Goal: Transaction & Acquisition: Purchase product/service

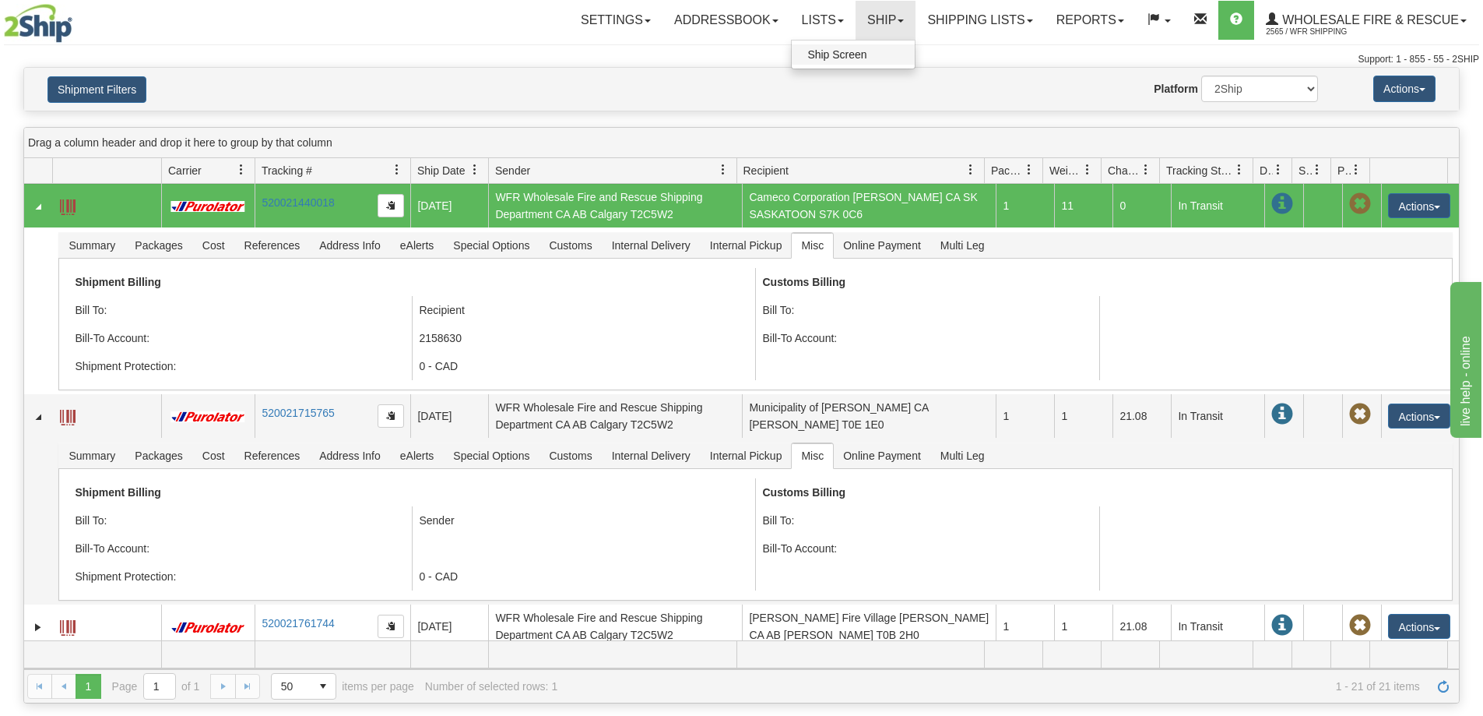
click at [850, 51] on span "Ship Screen" at bounding box center [836, 54] width 59 height 12
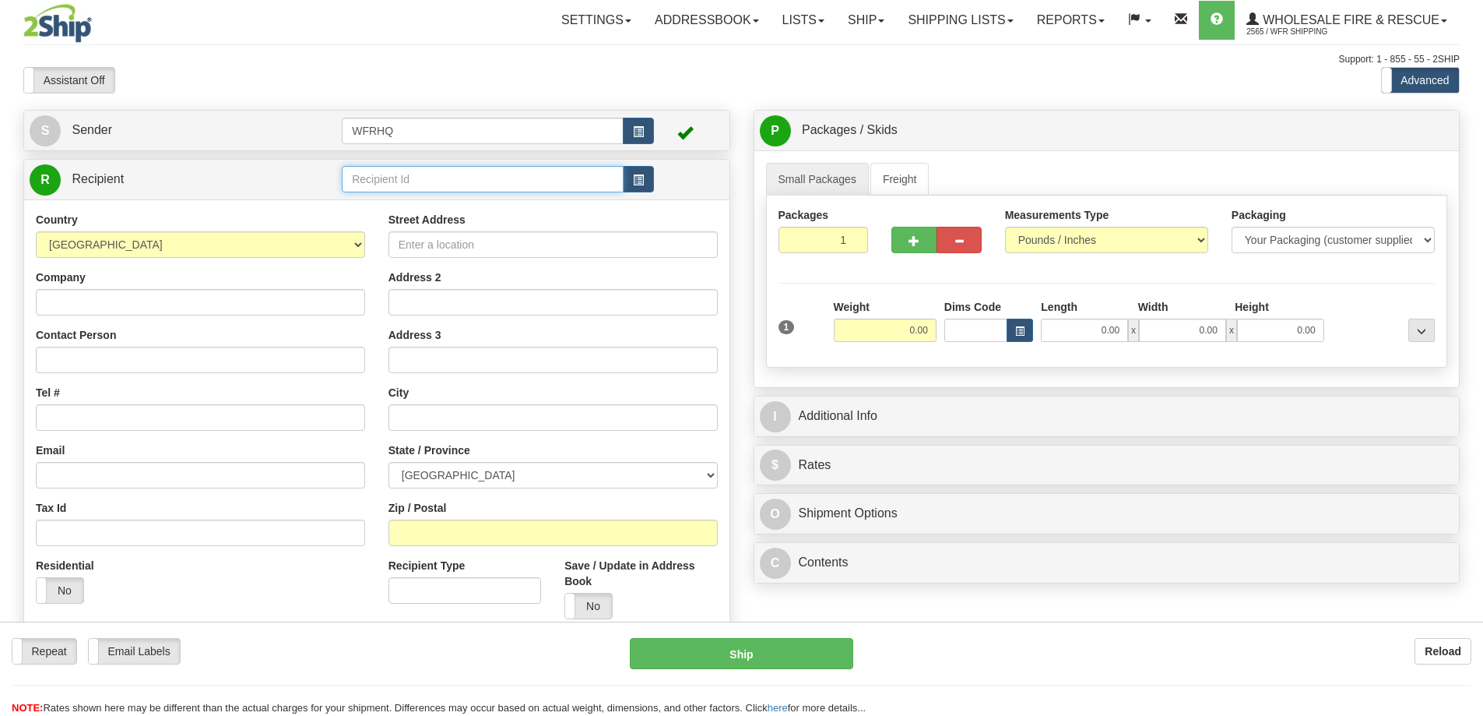
click at [386, 179] on input "text" at bounding box center [483, 179] width 282 height 26
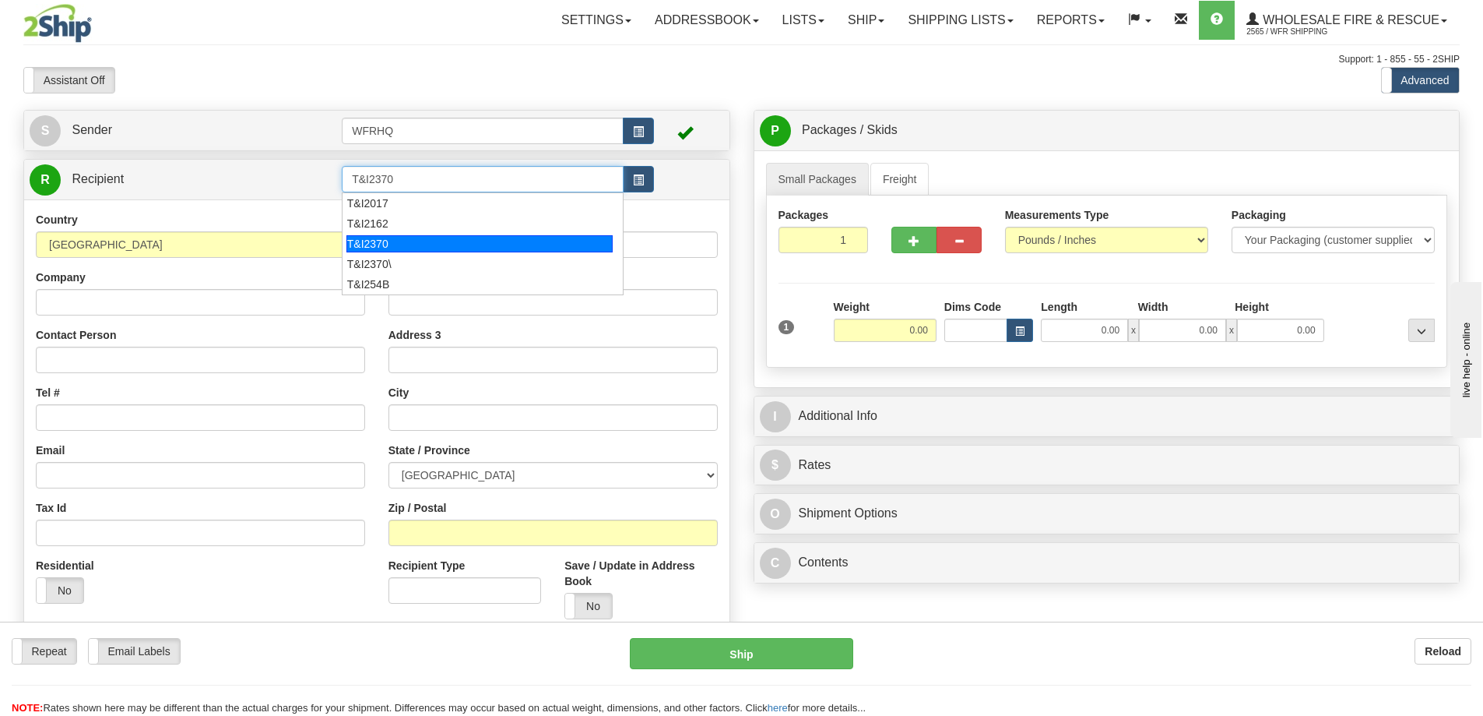
type input "T&I2370"
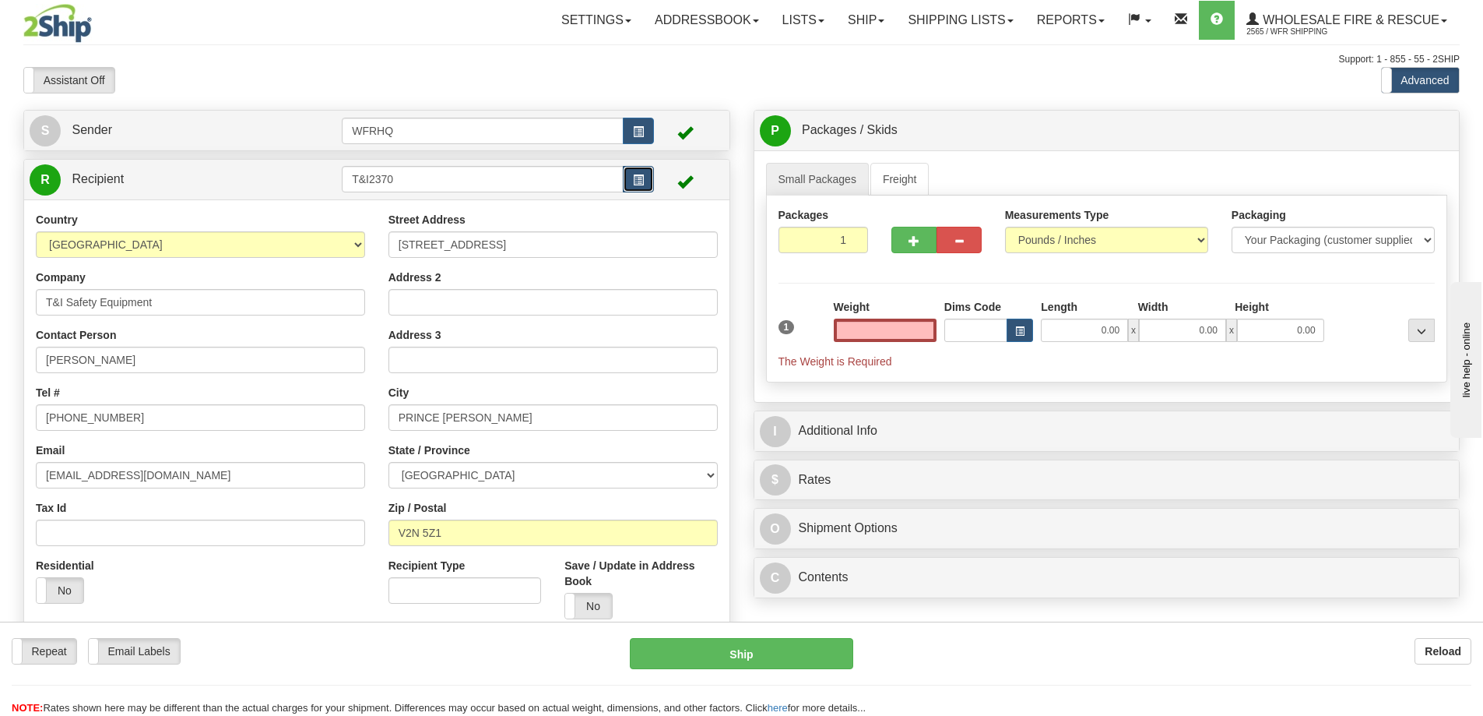
type input "0.00"
click at [631, 182] on button "button" at bounding box center [638, 179] width 31 height 26
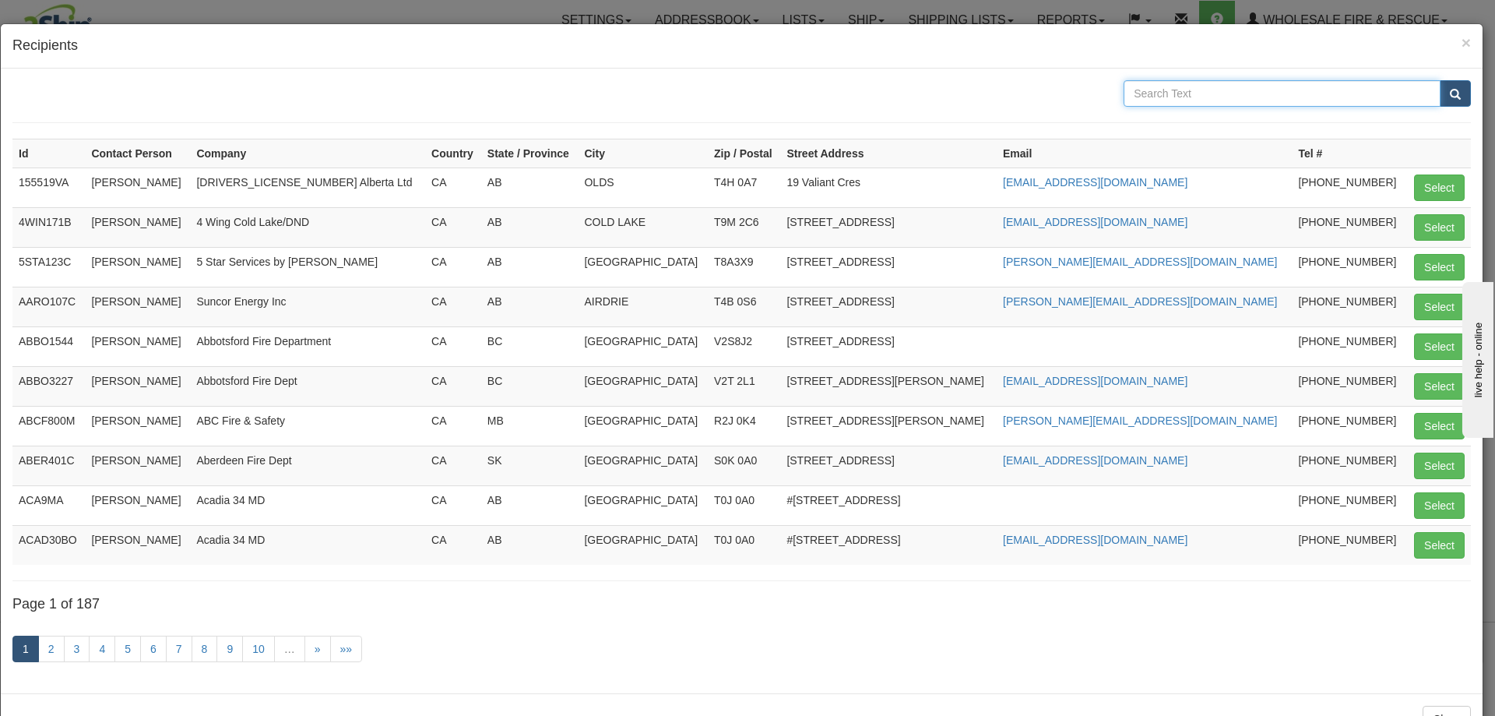
click at [1193, 87] on input "text" at bounding box center [1282, 93] width 317 height 26
type input "T&I"
click at [1440, 80] on button "submit" at bounding box center [1455, 93] width 31 height 26
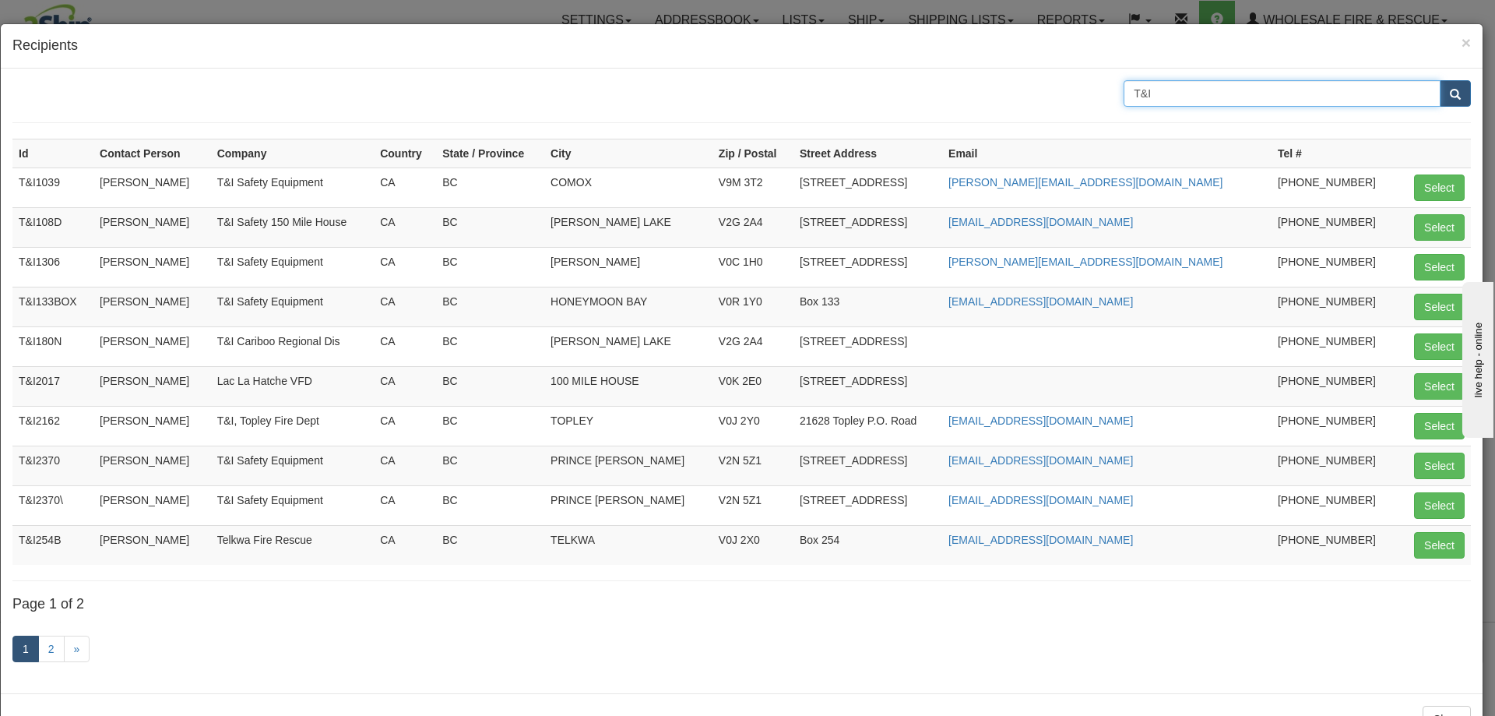
click at [1159, 95] on input "T&I" at bounding box center [1282, 93] width 317 height 26
click at [67, 501] on td "T&I2370\" at bounding box center [52, 505] width 81 height 40
click at [1462, 42] on span "×" at bounding box center [1466, 42] width 9 height 18
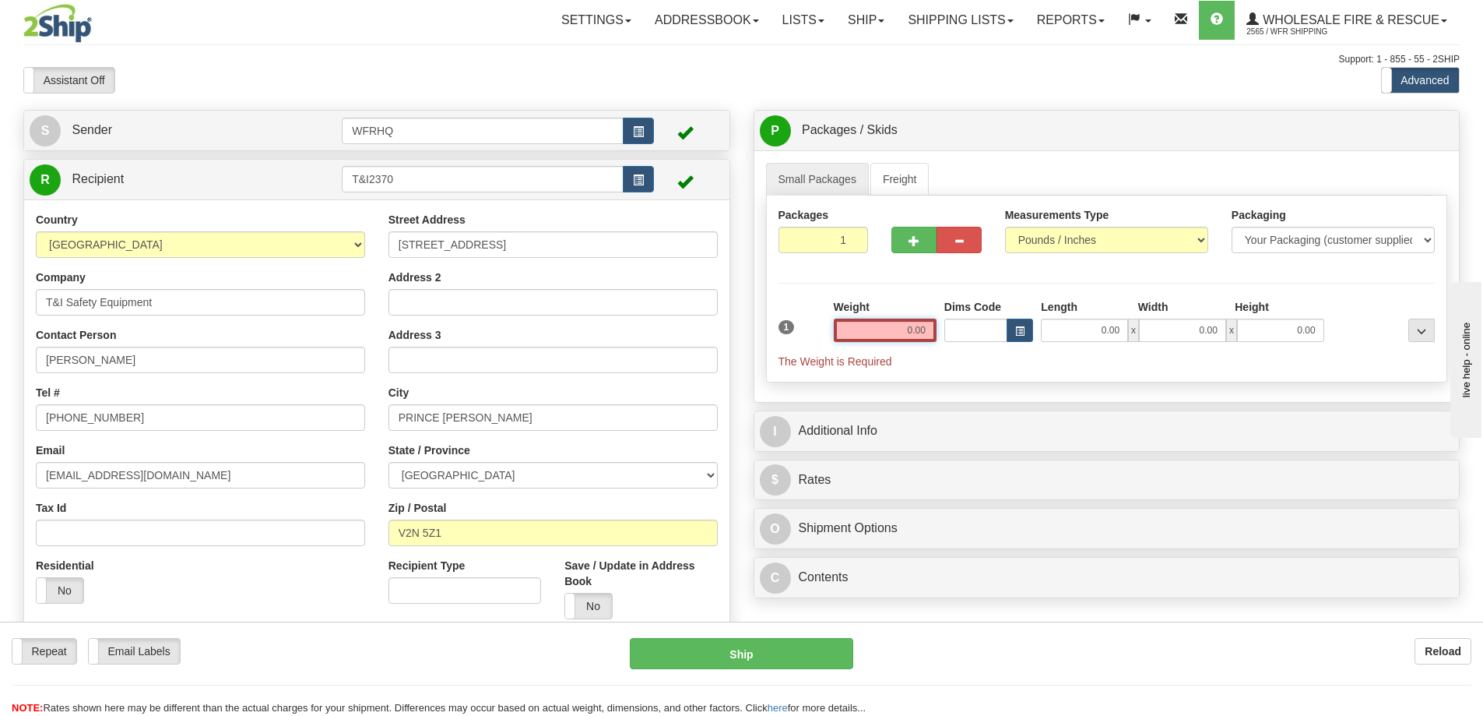
click at [888, 326] on input "0.00" at bounding box center [885, 329] width 103 height 23
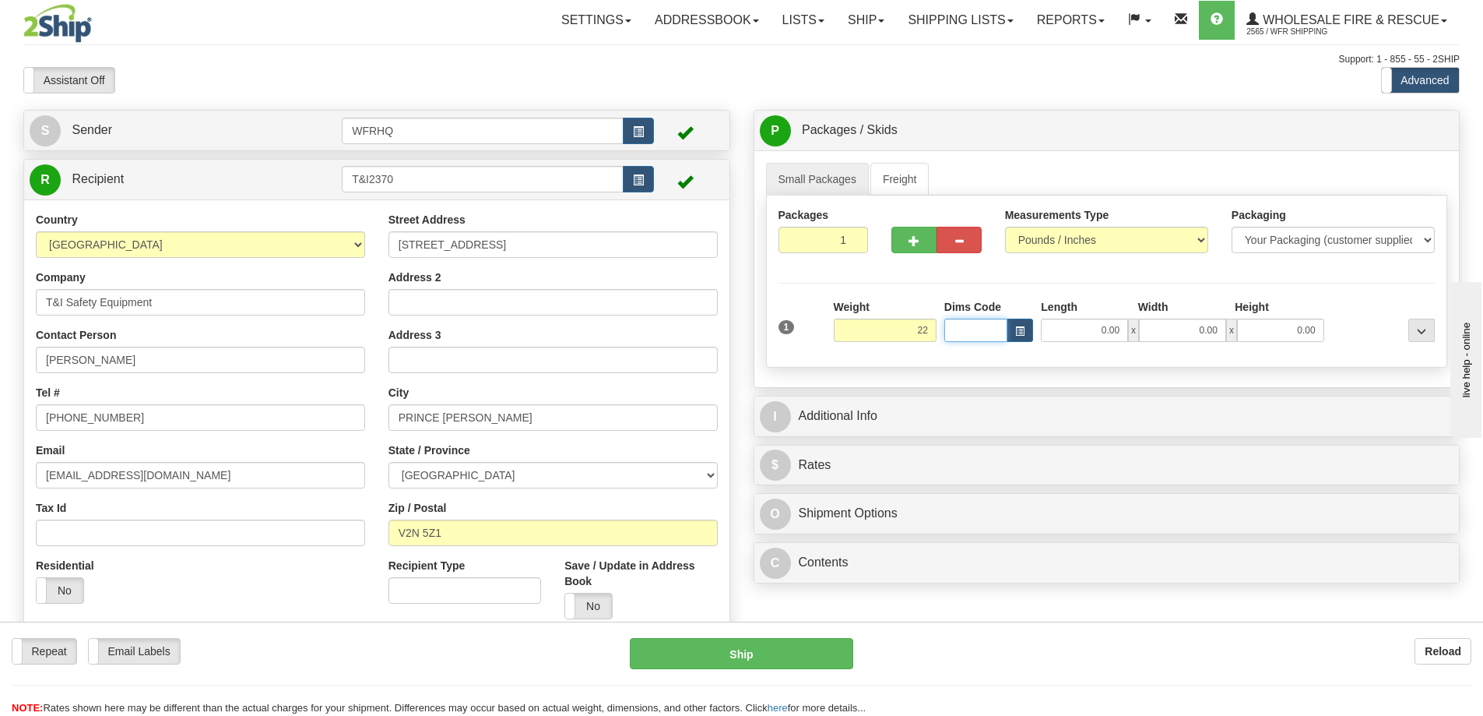
type input "22.00"
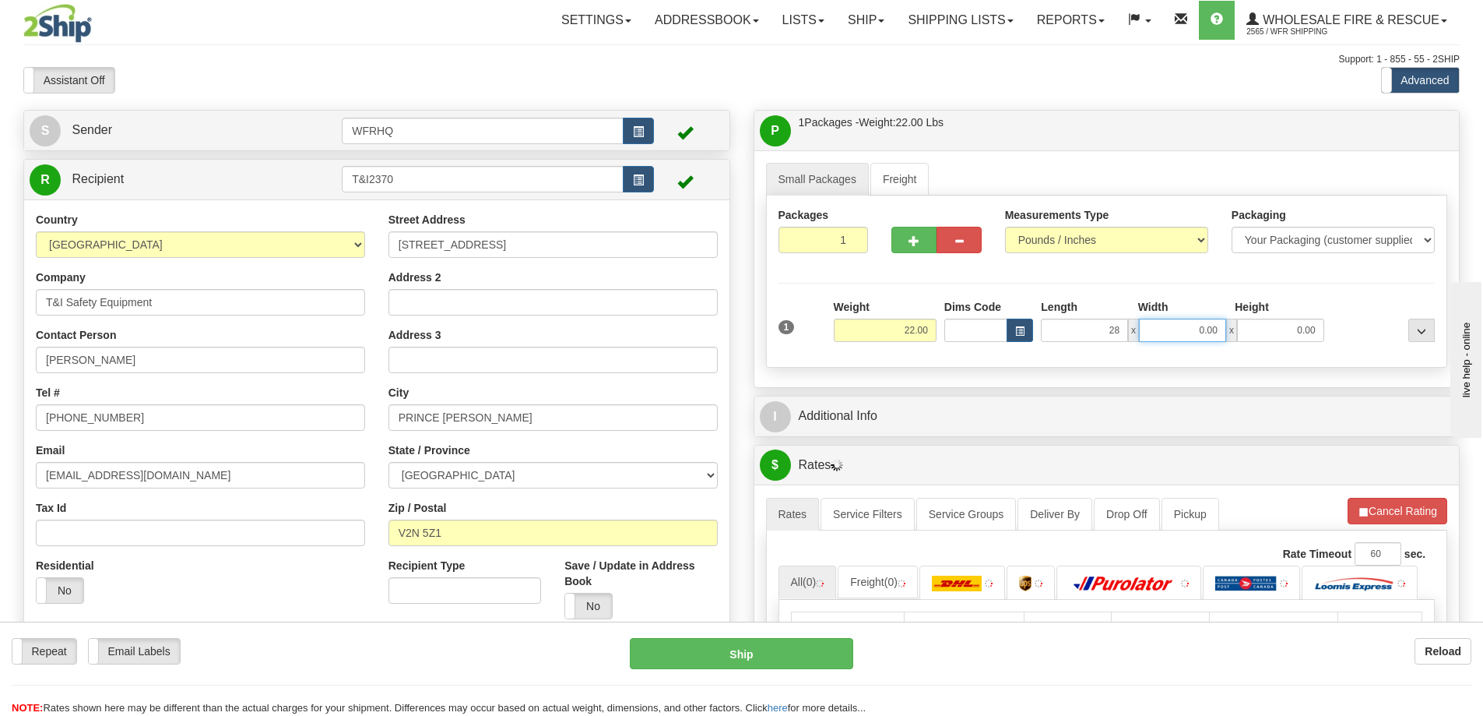
type input "28.00"
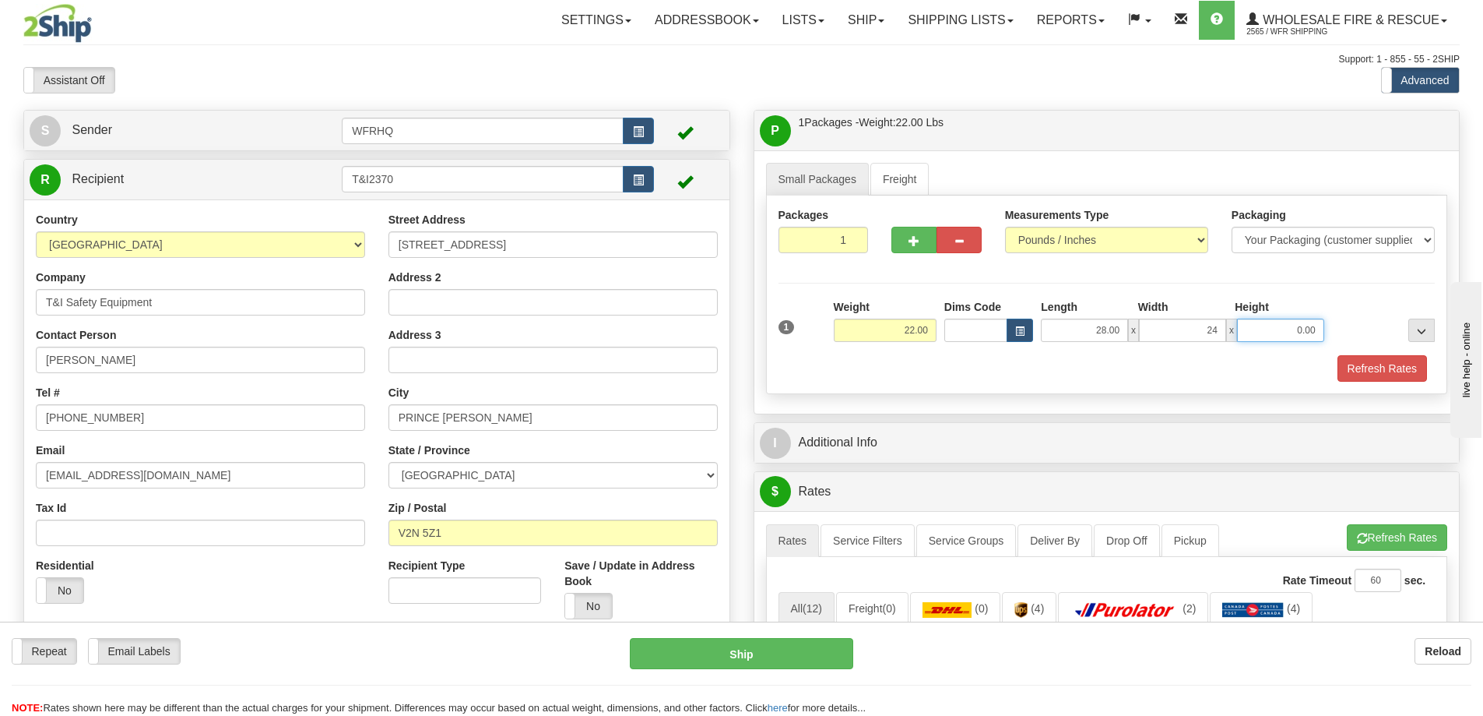
type input "24.00"
type input "20.00"
click at [909, 234] on button "button" at bounding box center [914, 240] width 45 height 26
radio input "true"
type input "2"
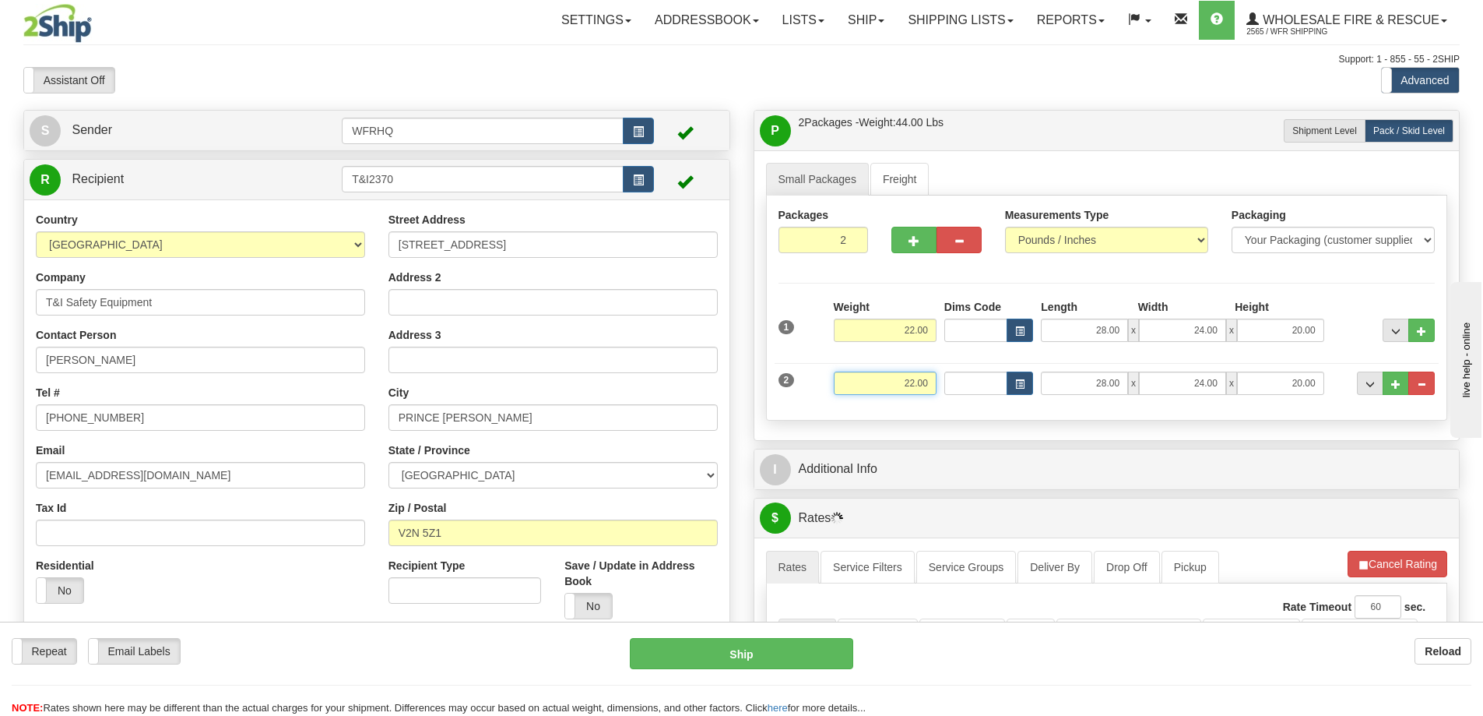
drag, startPoint x: 885, startPoint y: 378, endPoint x: 1043, endPoint y: 389, distance: 158.4
click at [1043, 389] on div "2 Weight 22.00 Dims Code Length Width Height" at bounding box center [1107, 381] width 665 height 52
type input "19.00"
type input "15.00"
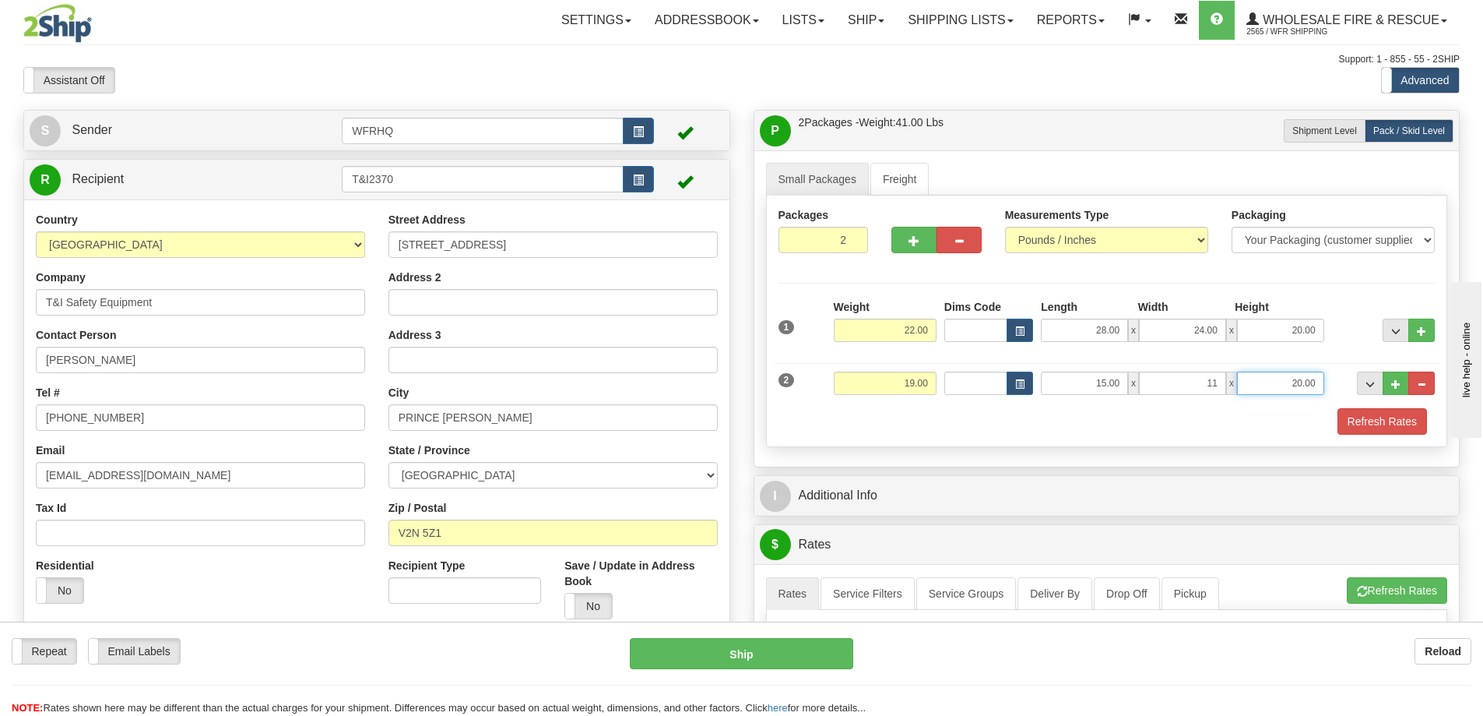
type input "11.00"
drag, startPoint x: 1391, startPoint y: 423, endPoint x: 1367, endPoint y: 429, distance: 24.9
click at [1391, 423] on button "Refresh Rates" at bounding box center [1383, 421] width 90 height 26
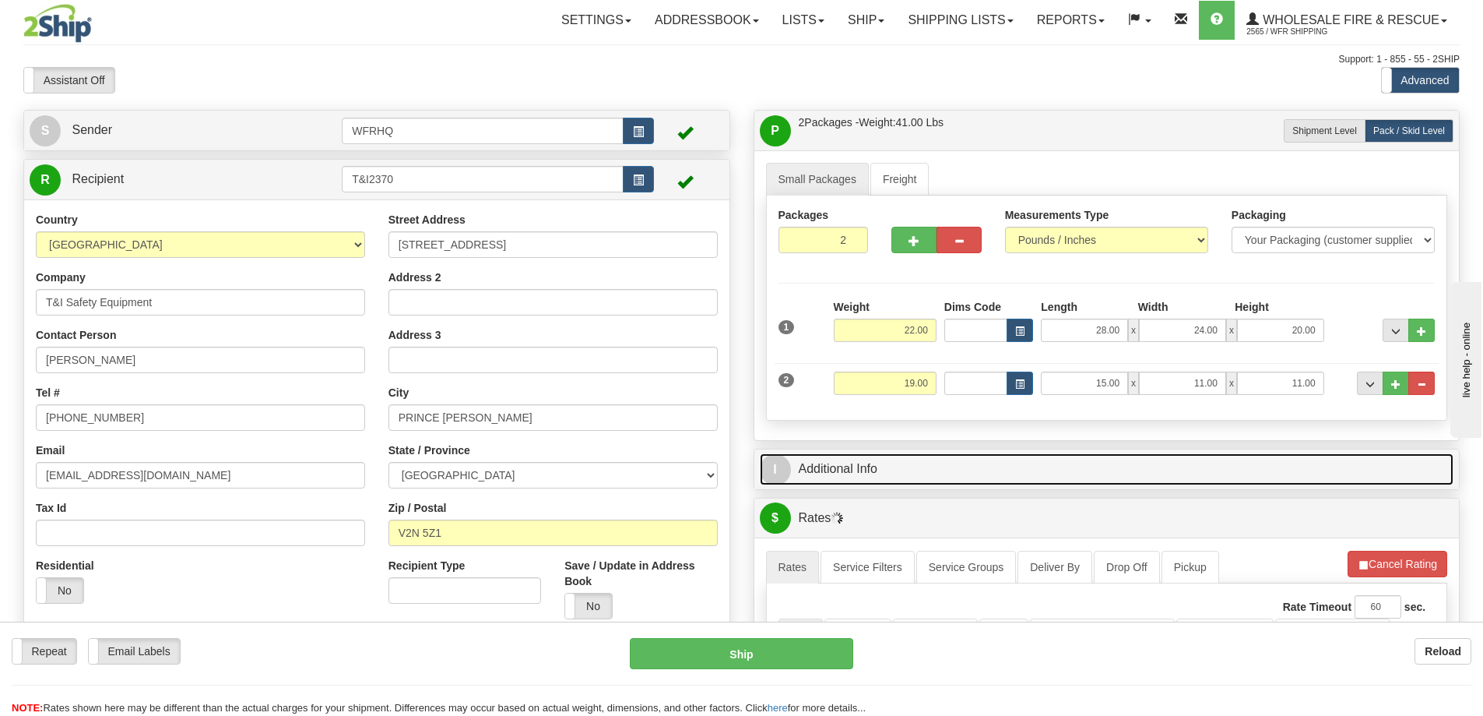
click at [966, 465] on link "I Additional Info" at bounding box center [1107, 469] width 695 height 32
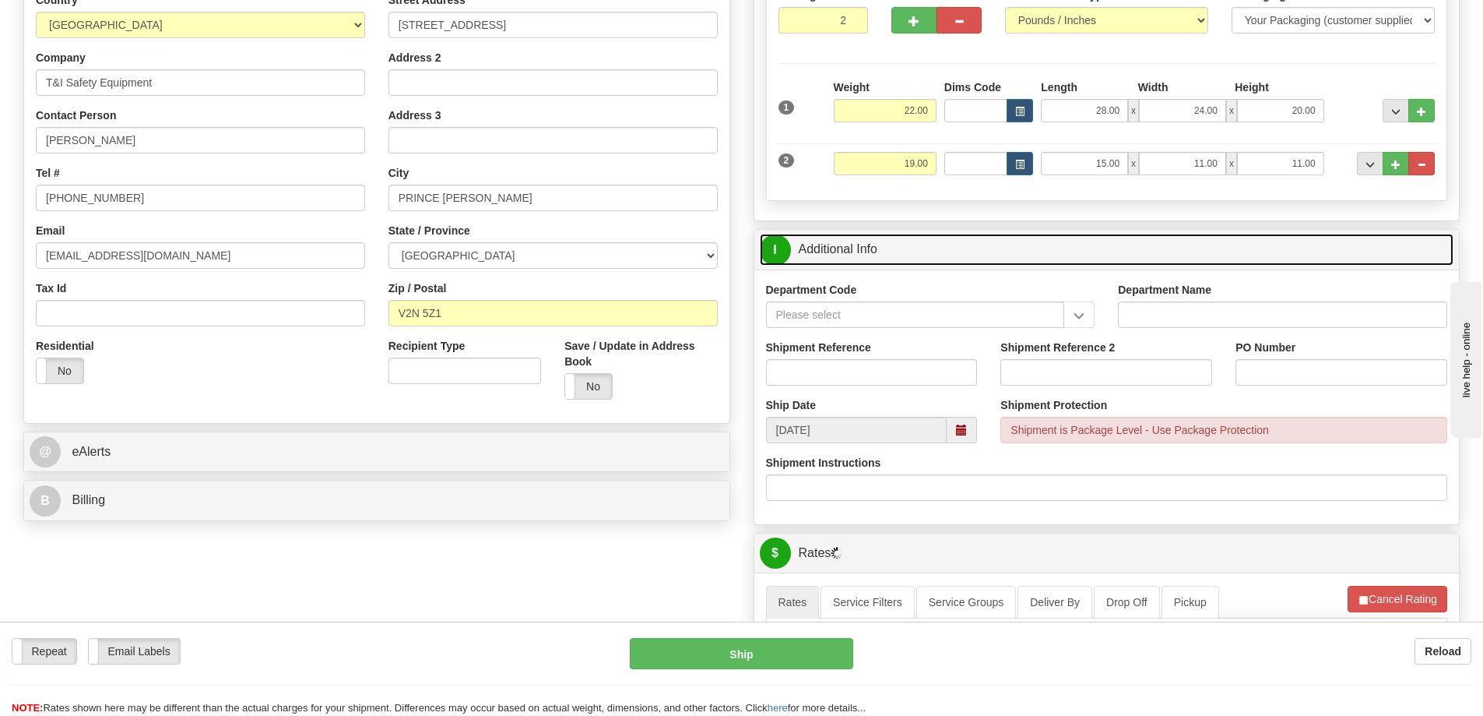
scroll to position [234, 0]
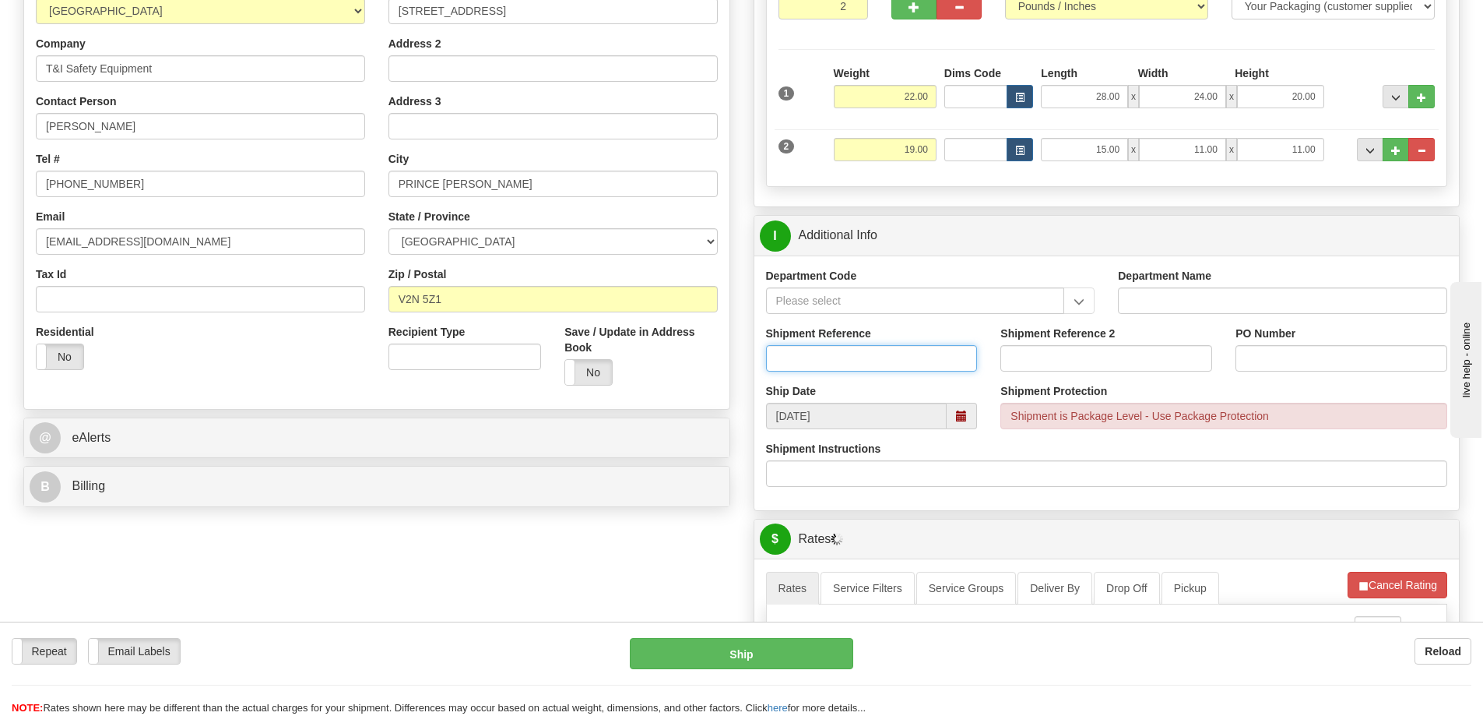
click at [814, 358] on input "Shipment Reference" at bounding box center [872, 358] width 212 height 26
type input "S44579-29582, S46544-30528"
type input "HVFD"
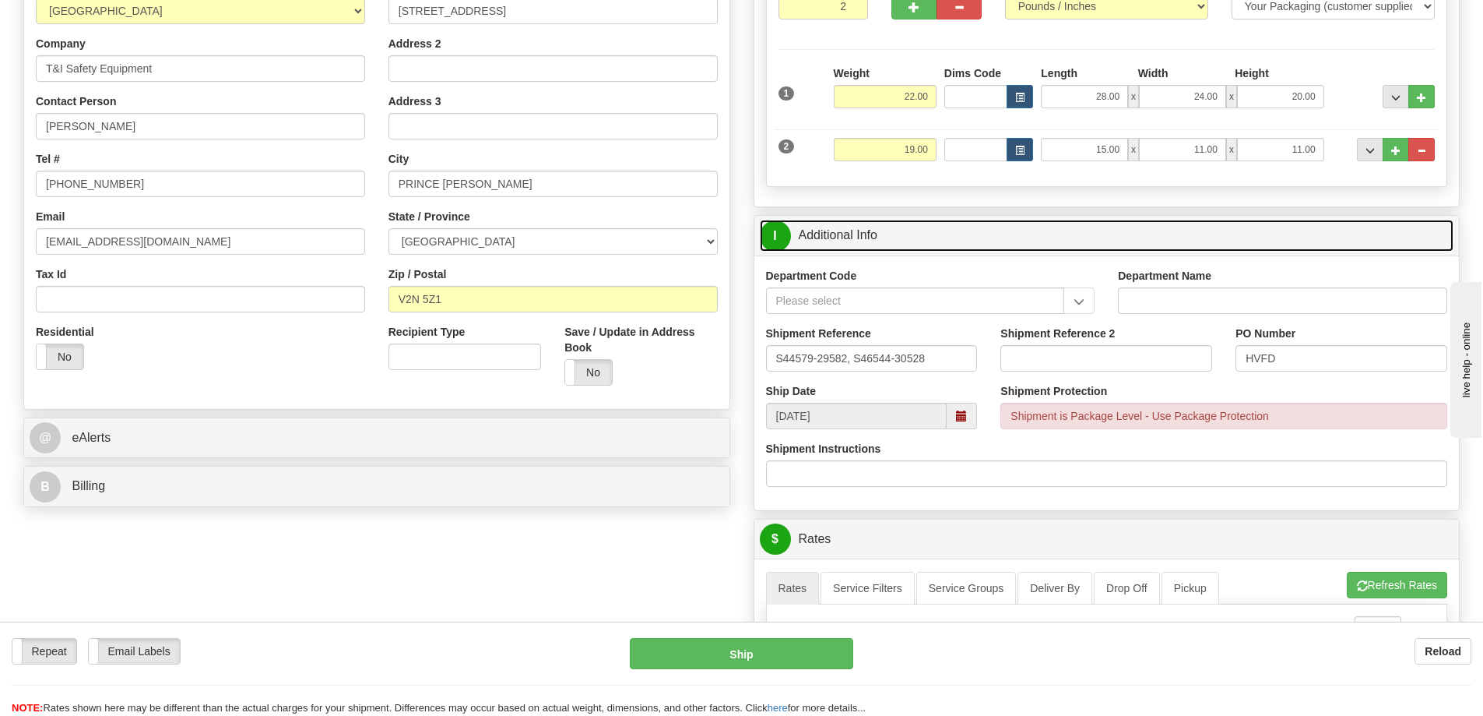
click at [953, 236] on link "I Additional Info" at bounding box center [1107, 236] width 695 height 32
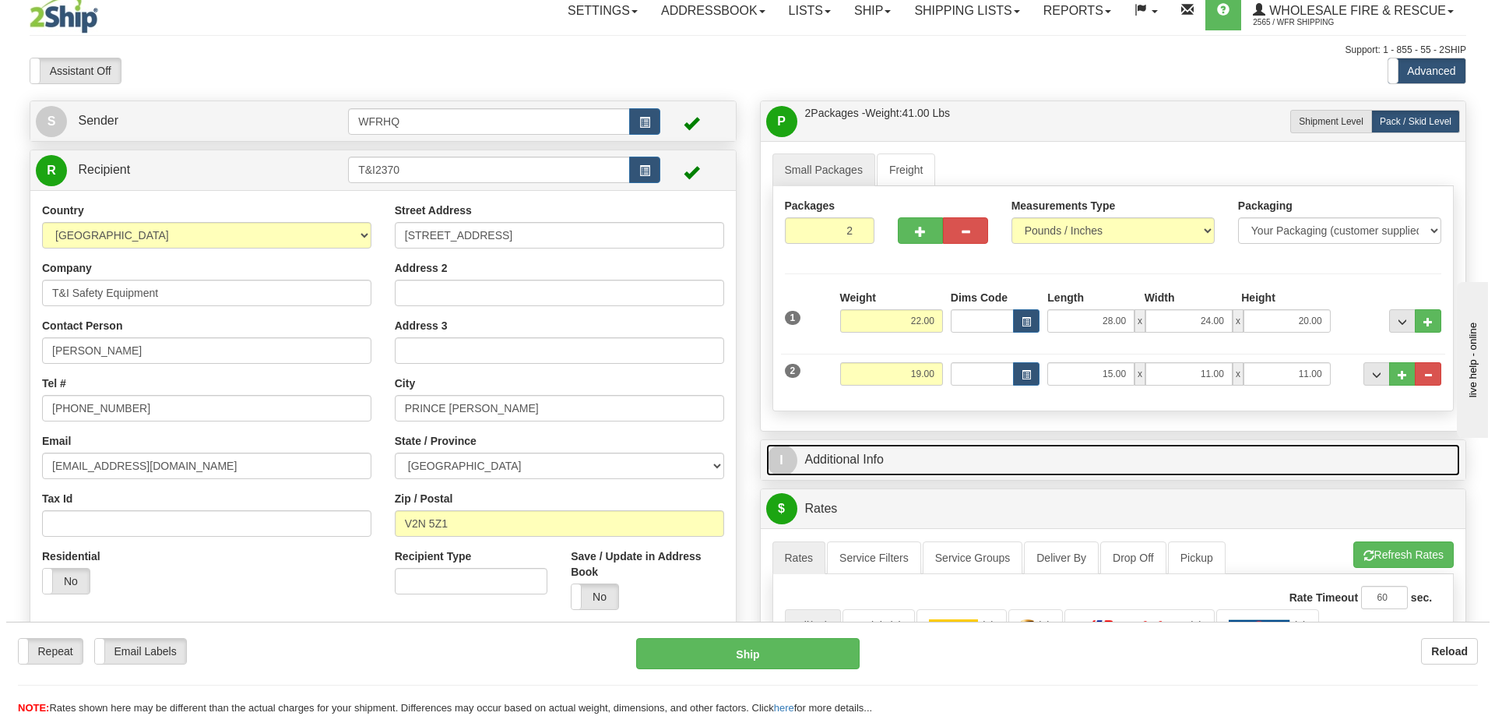
scroll to position [0, 0]
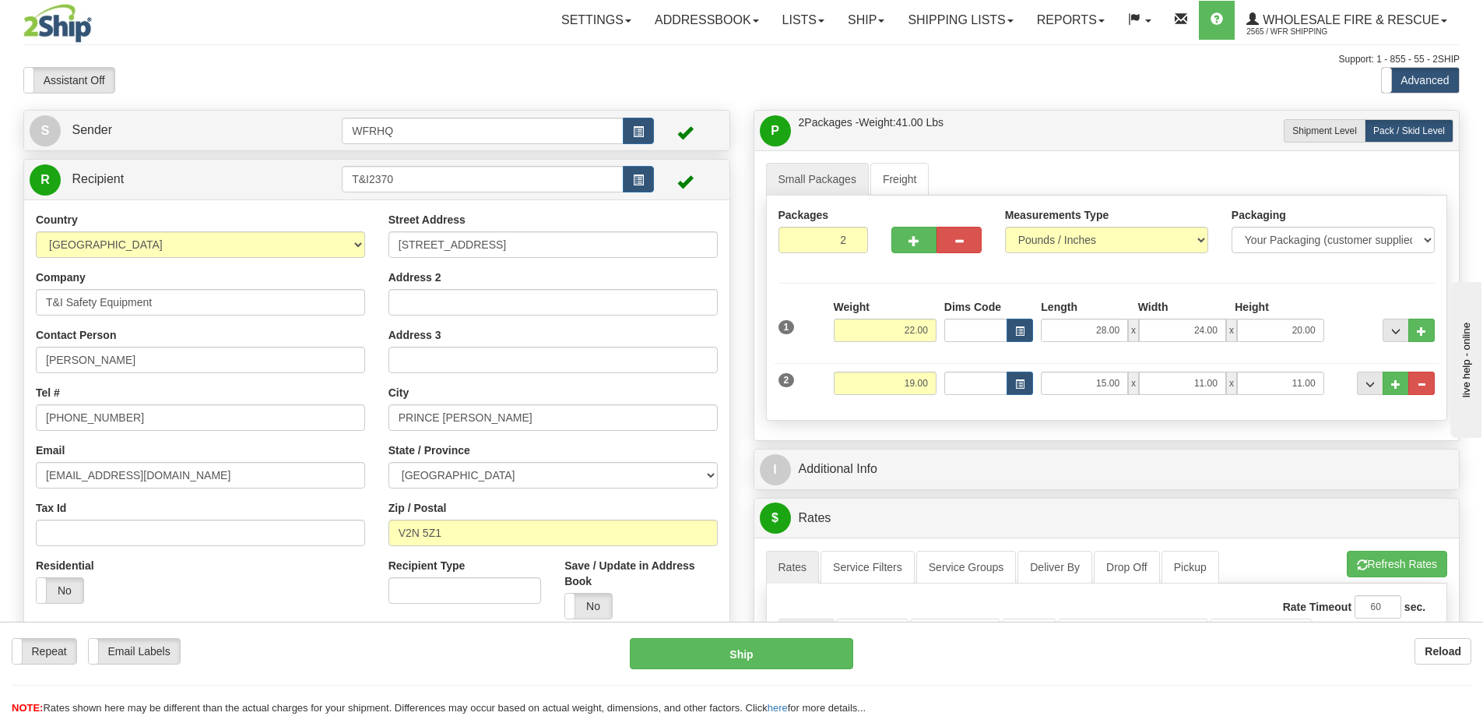
click at [979, 111] on div "P Packages / Skids 2 Packages - Weight: 41.00 Lbs 1 Skids - Weight: 0.00 Lbs Sh…" at bounding box center [1107, 131] width 705 height 40
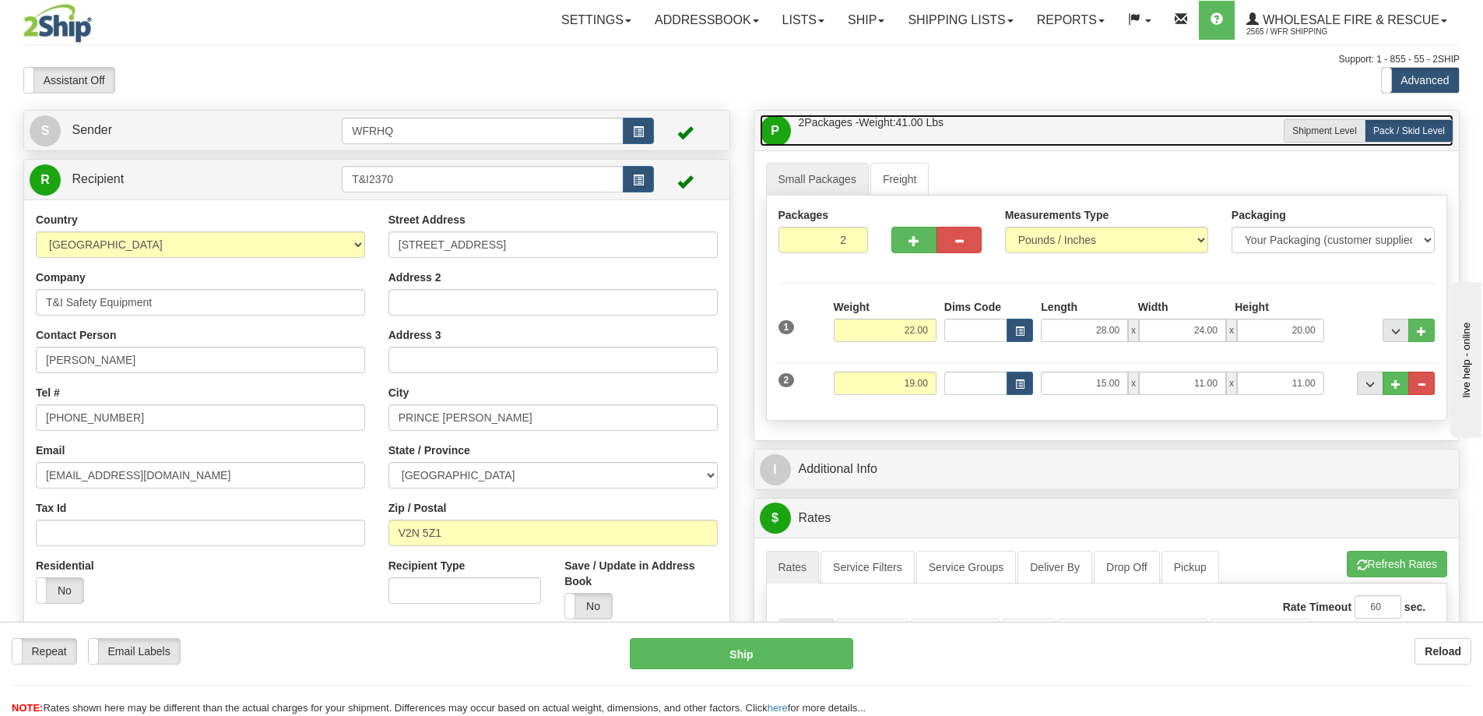
click at [973, 124] on link "P Packages / Skids 2 Packages - Weight: 41.00 Lbs 1 Skids - Weight: 0.00 Lbs" at bounding box center [1107, 130] width 695 height 32
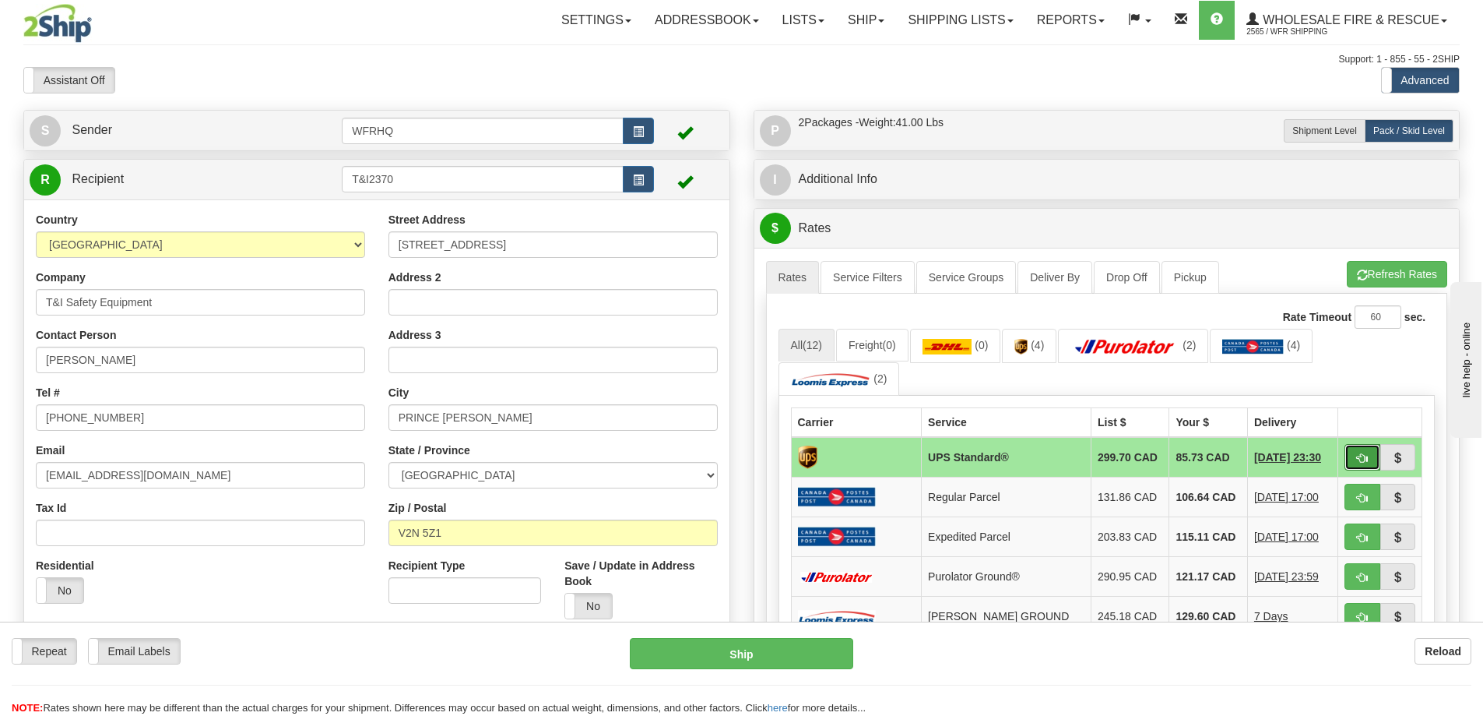
click at [1369, 464] on button "button" at bounding box center [1363, 457] width 36 height 26
type input "11"
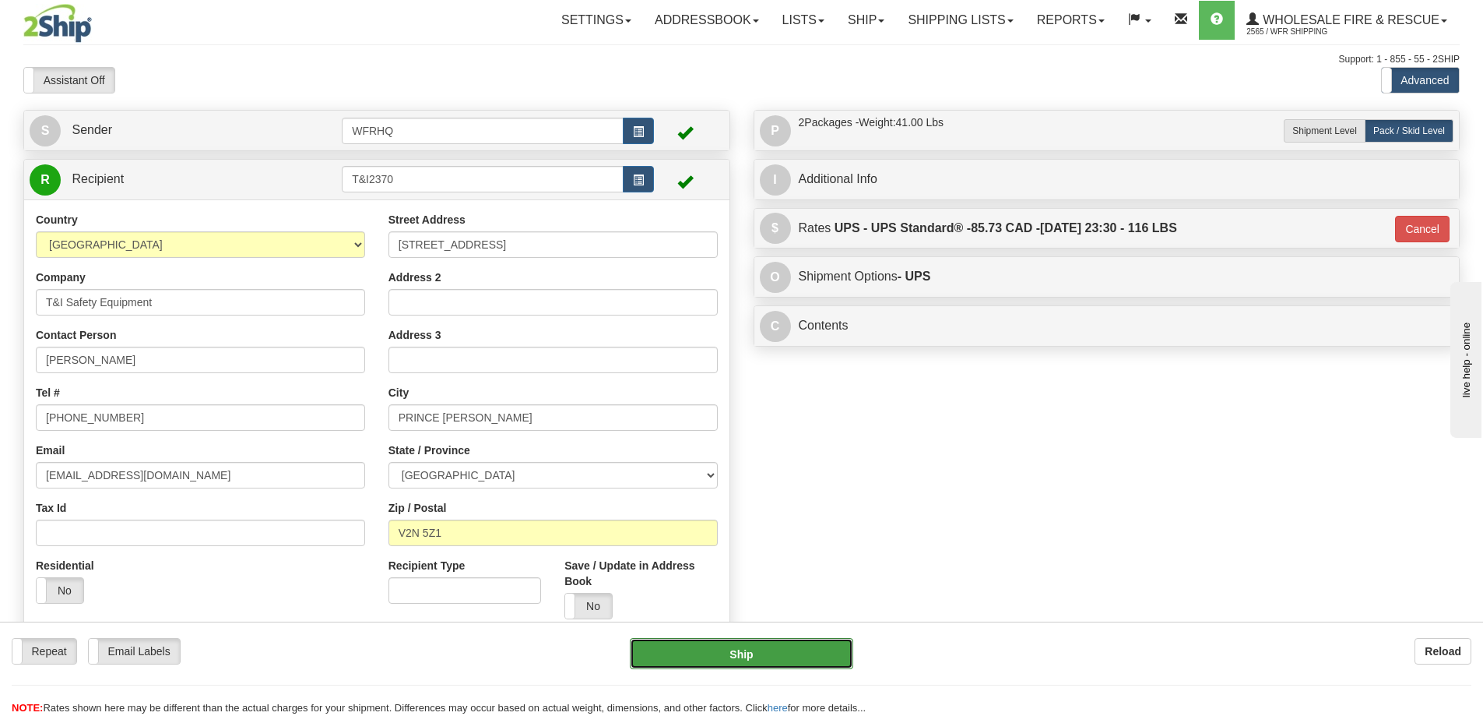
click at [776, 659] on button "Ship" at bounding box center [741, 653] width 223 height 31
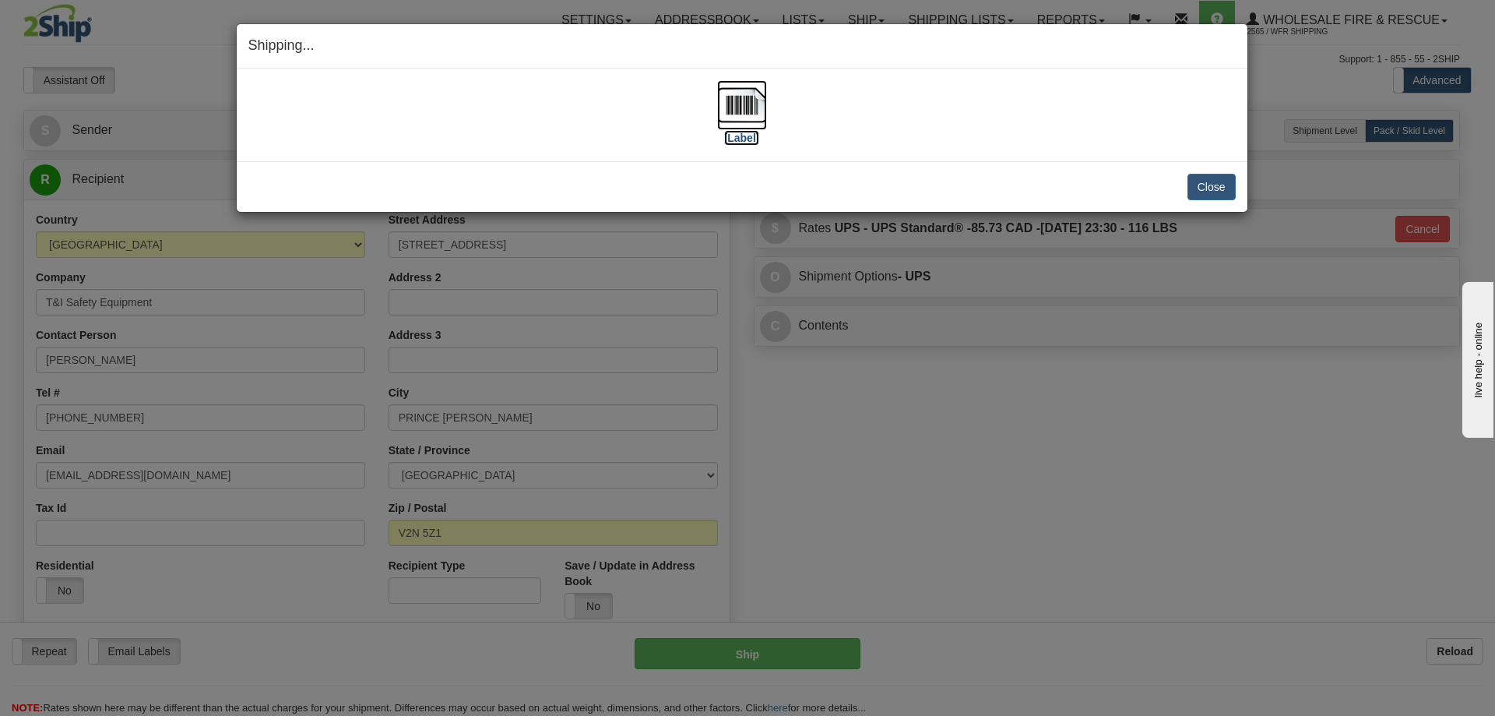
click at [723, 104] on img at bounding box center [742, 105] width 50 height 50
click at [1215, 189] on button "Close" at bounding box center [1211, 187] width 48 height 26
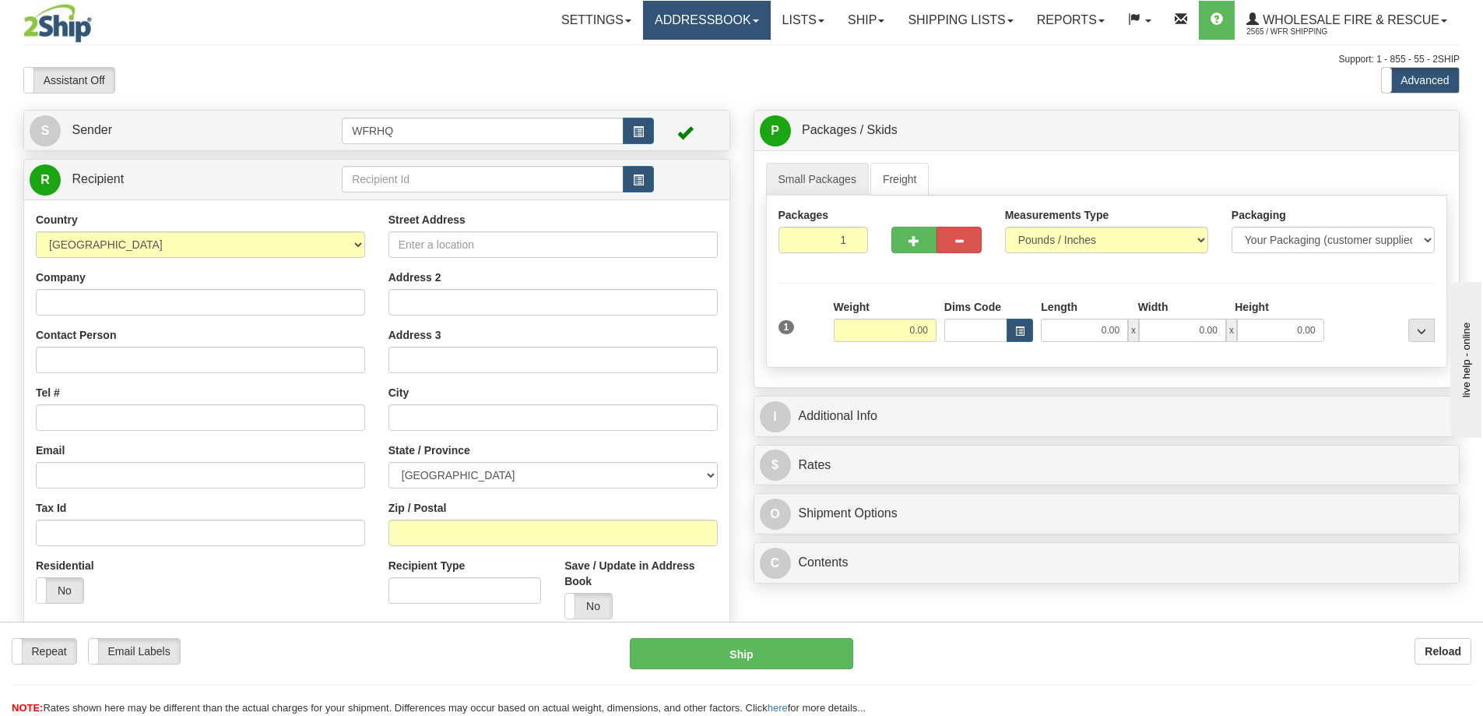
click at [694, 20] on link "Addressbook" at bounding box center [707, 20] width 128 height 39
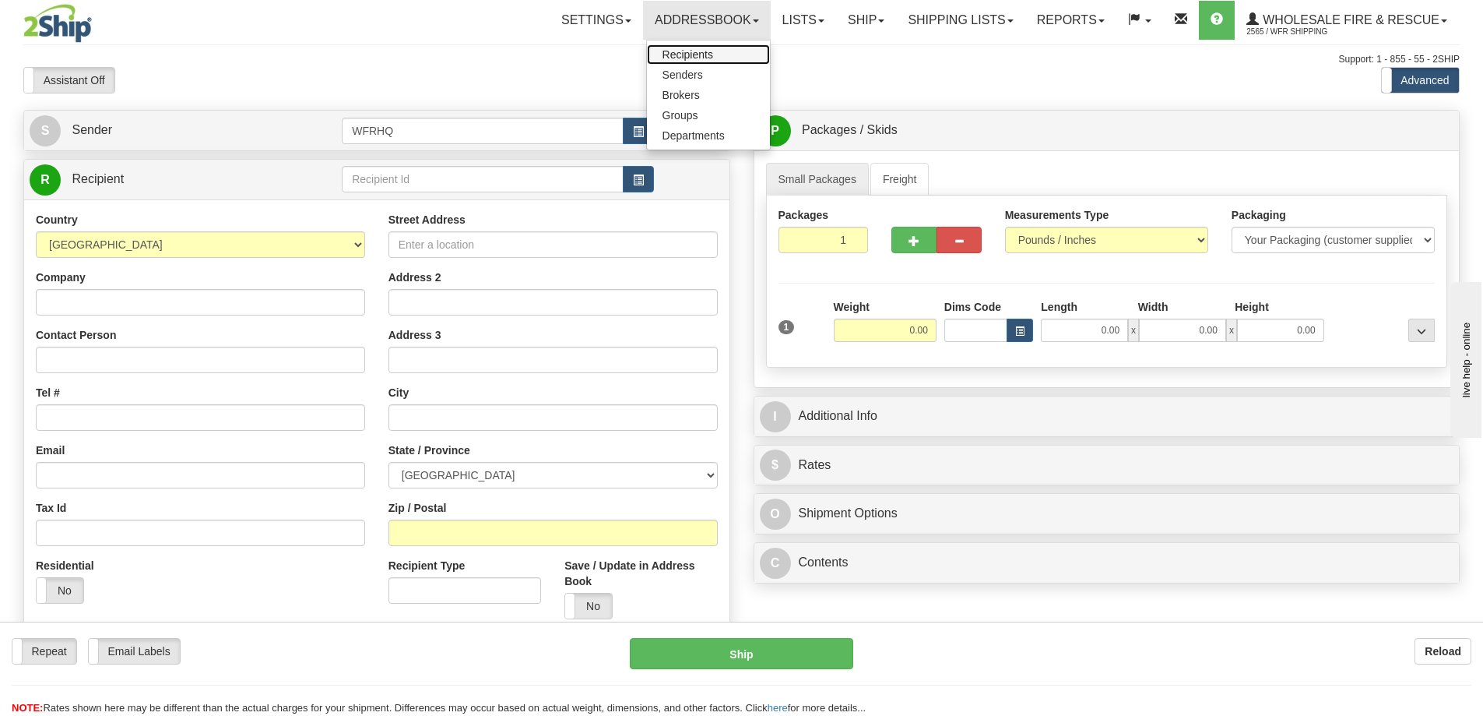
click at [678, 60] on link "Recipients" at bounding box center [708, 54] width 123 height 20
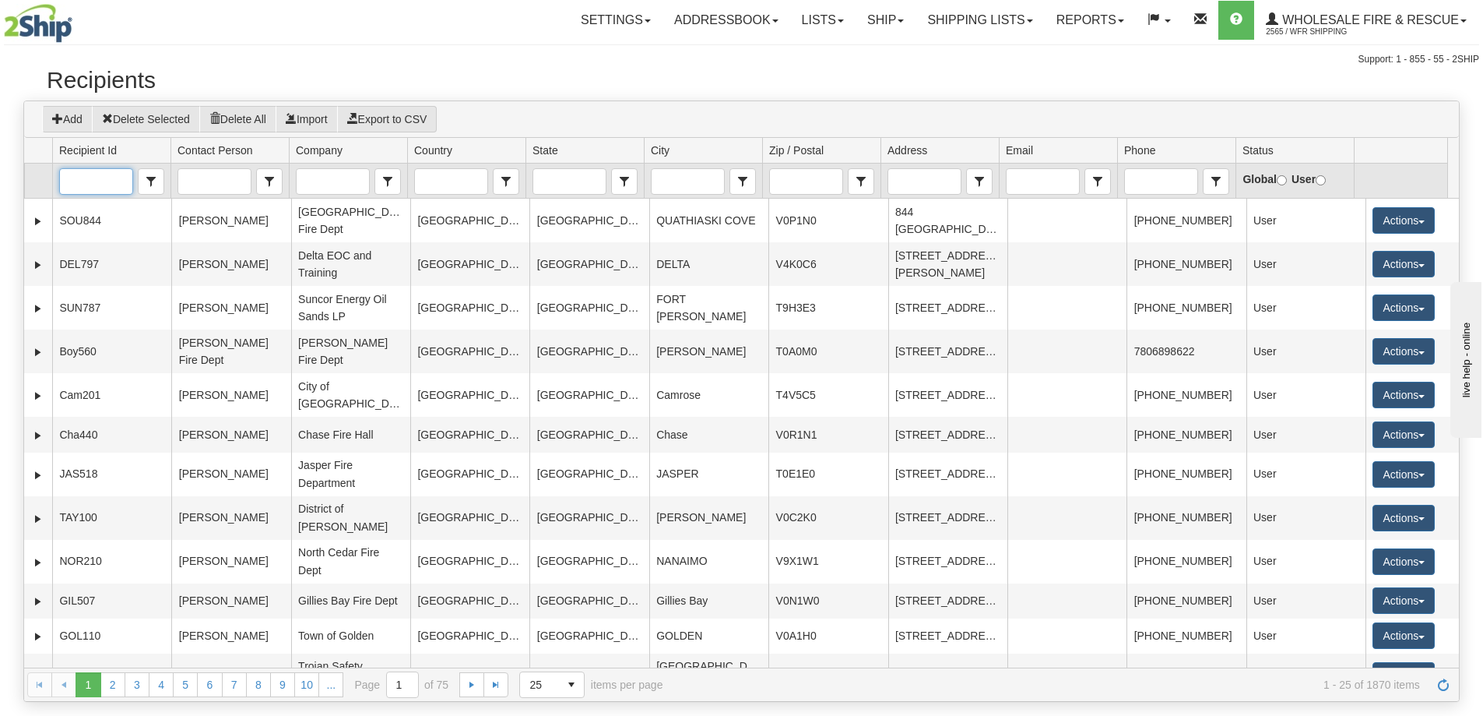
click at [100, 182] on input "Recipient Id" at bounding box center [96, 181] width 72 height 25
click at [83, 227] on span "T&I2370\" at bounding box center [88, 228] width 44 height 16
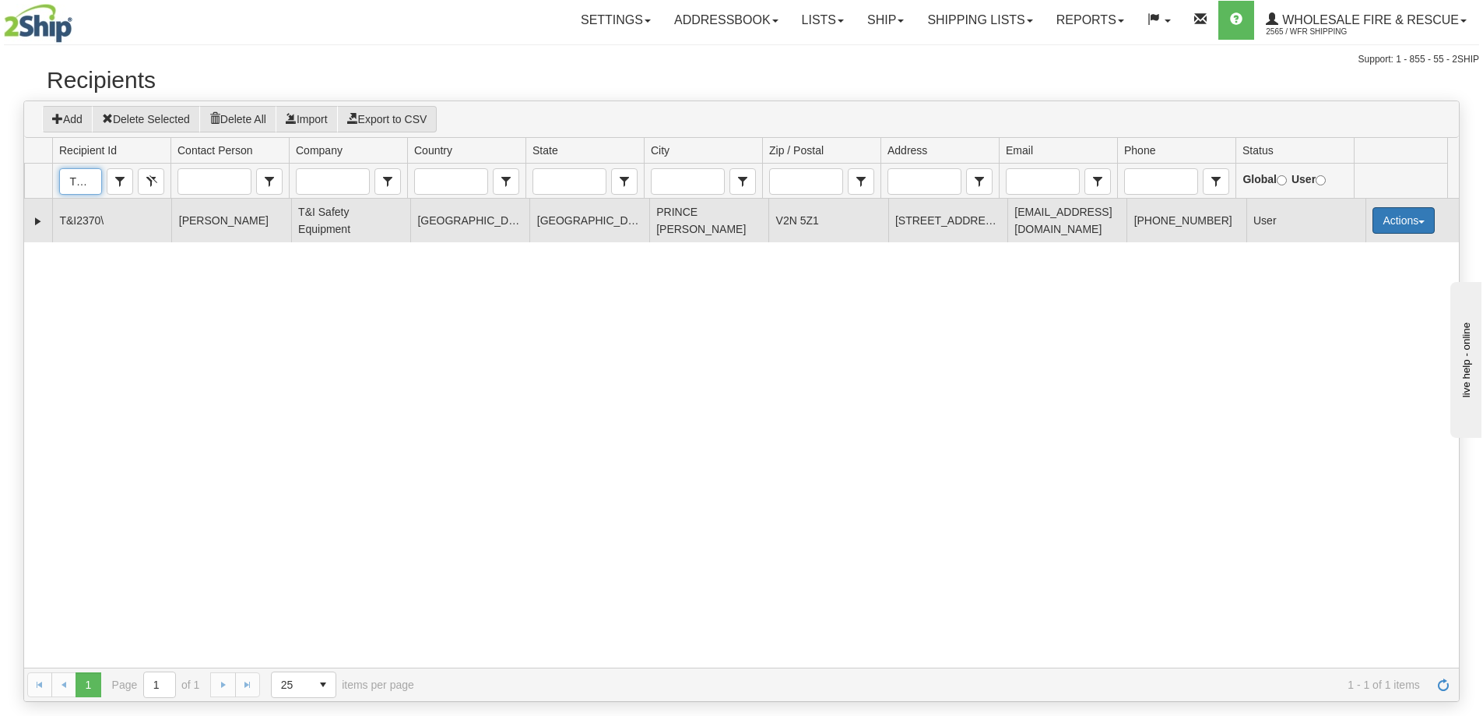
click at [1419, 221] on span "button" at bounding box center [1422, 221] width 6 height 3
type input "T&I2370\"
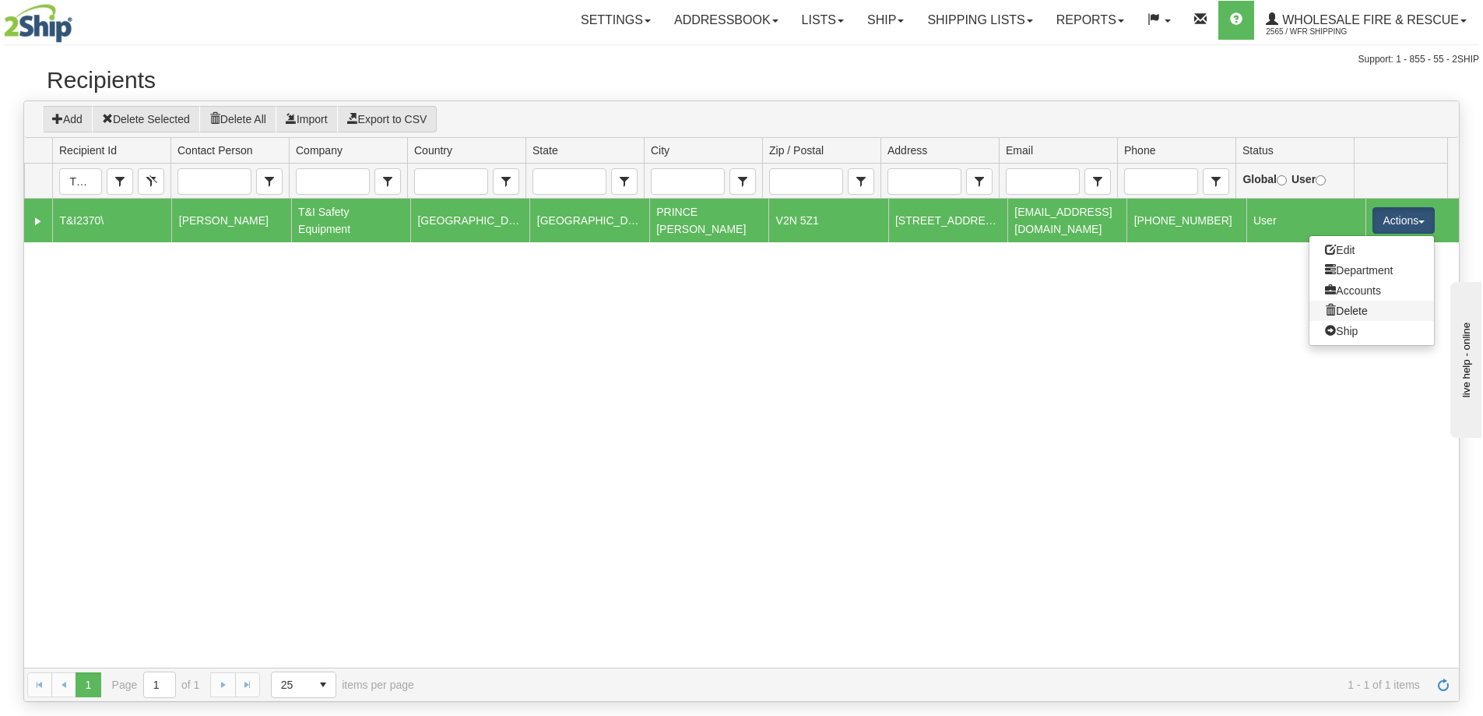
click at [1343, 311] on link "Delete" at bounding box center [1372, 311] width 125 height 20
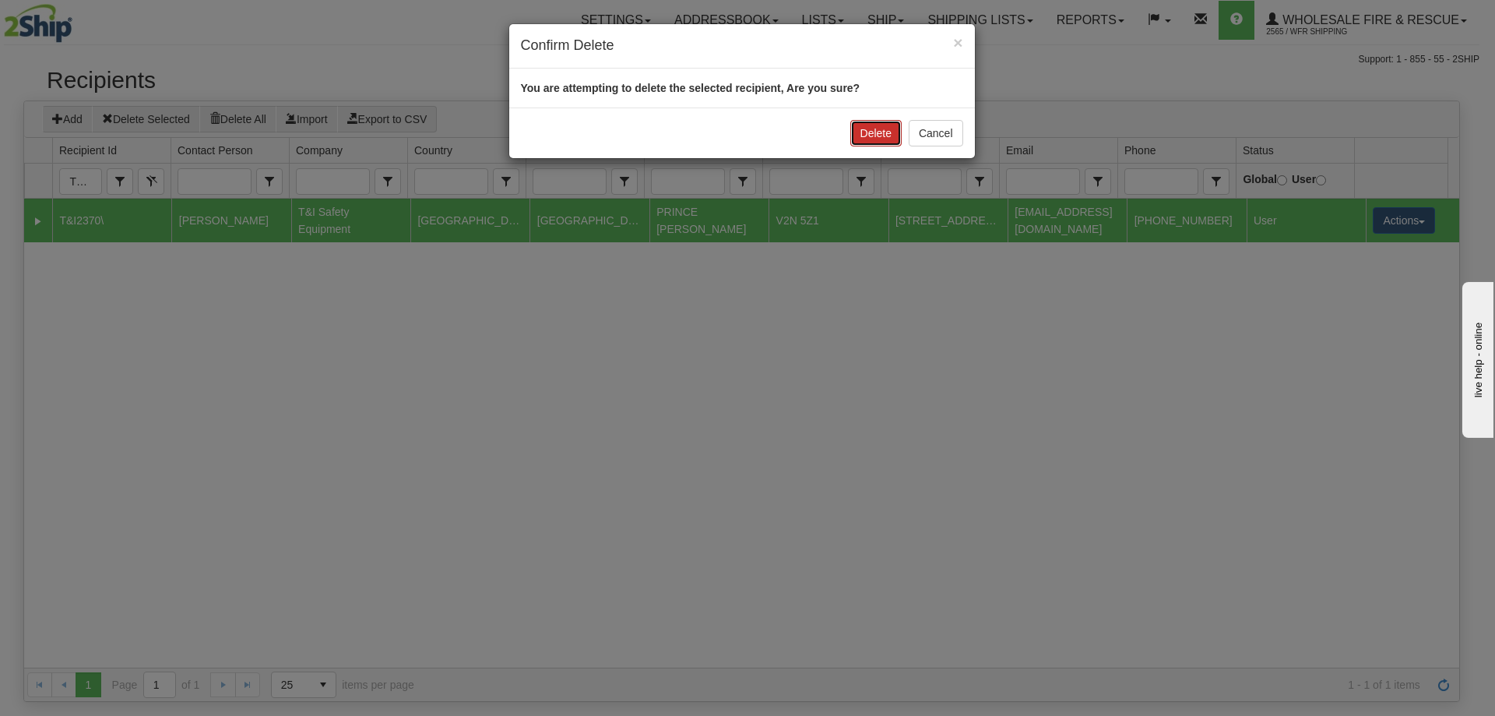
click at [897, 142] on button "Delete" at bounding box center [875, 133] width 51 height 26
